Goal: Task Accomplishment & Management: Manage account settings

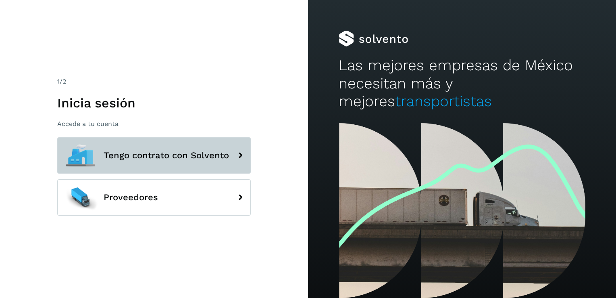
click at [183, 160] on span "Tengo contrato con Solvento" at bounding box center [166, 155] width 125 height 10
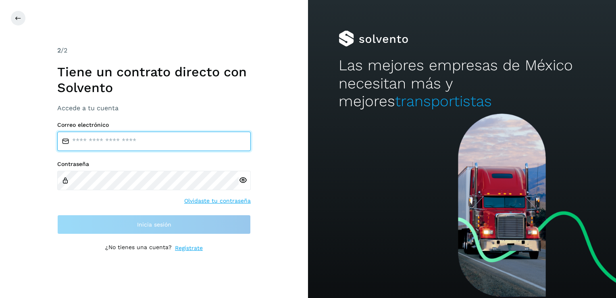
click at [89, 144] on input "email" at bounding box center [154, 140] width 194 height 19
type input "**********"
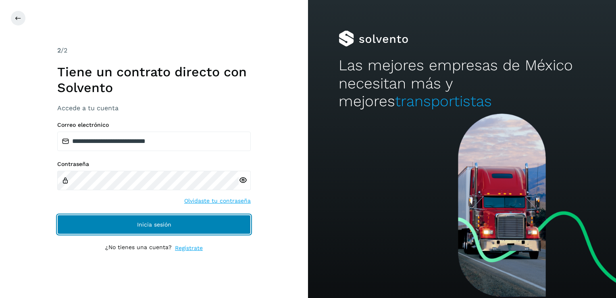
click at [146, 222] on span "Inicia sesión" at bounding box center [154, 224] width 34 height 6
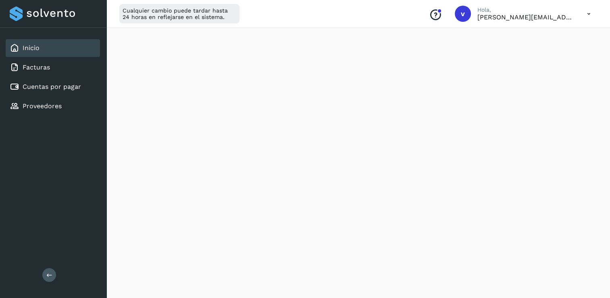
scroll to position [111, 0]
click at [587, 13] on icon at bounding box center [589, 14] width 17 height 17
click at [549, 50] on div "Cerrar sesión" at bounding box center [549, 51] width 96 height 15
